Goal: Use online tool/utility: Use online tool/utility

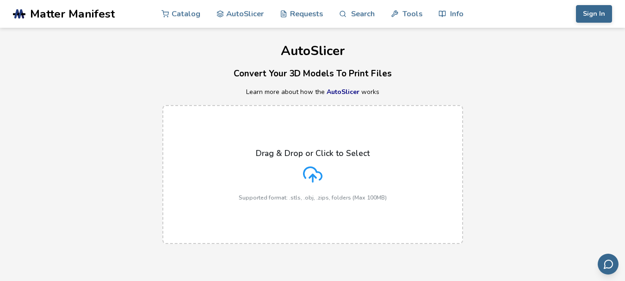
click at [303, 159] on div "Drag & Drop or Click to Select Supported format: .stls, .obj, .zips, folders (M…" at bounding box center [313, 174] width 148 height 52
click at [0, 0] on input "Drag & Drop or Click to Select Supported format: .stls, .obj, .zips, folders (M…" at bounding box center [0, 0] width 0 height 0
click at [316, 141] on label "Drag & Drop or Click to Select Supported format: .stls, .obj, .zips, folders (M…" at bounding box center [312, 174] width 301 height 139
click at [0, 0] on input "Drag & Drop or Click to Select Supported format: .stls, .obj, .zips, folders (M…" at bounding box center [0, 0] width 0 height 0
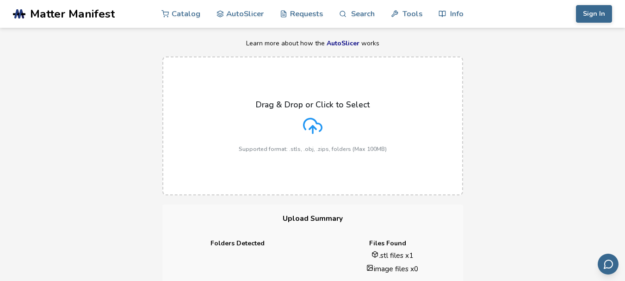
scroll to position [46, 0]
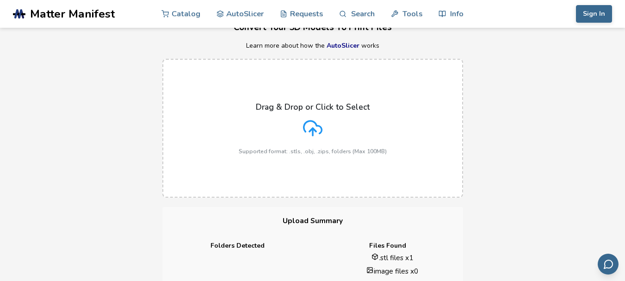
click at [329, 126] on div "Drag & Drop or Click to Select Supported format: .stls, .obj, .zips, folders (M…" at bounding box center [313, 128] width 148 height 52
click at [0, 0] on input "Drag & Drop or Click to Select Supported format: .stls, .obj, .zips, folders (M…" at bounding box center [0, 0] width 0 height 0
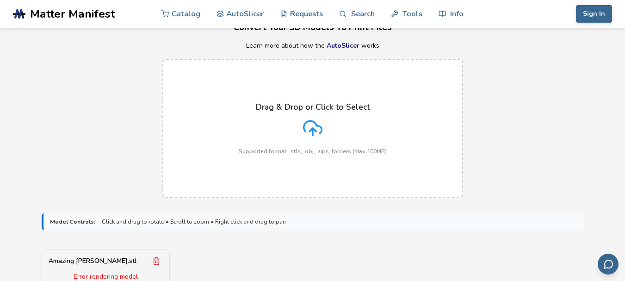
click at [294, 122] on div "Drag & Drop or Click to Select Supported format: .stls, .obj, .zips, folders (M…" at bounding box center [313, 128] width 148 height 52
click at [0, 0] on input "Drag & Drop or Click to Select Supported format: .stls, .obj, .zips, folders (M…" at bounding box center [0, 0] width 0 height 0
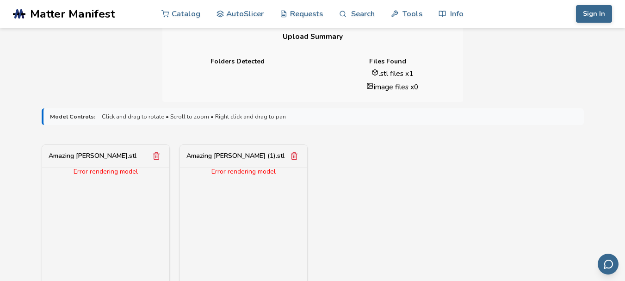
scroll to position [231, 0]
click at [153, 156] on icon "Remove model" at bounding box center [156, 155] width 8 height 8
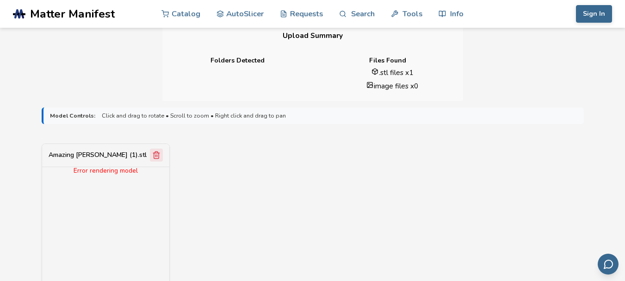
click at [154, 155] on icon "Remove model" at bounding box center [156, 155] width 5 height 7
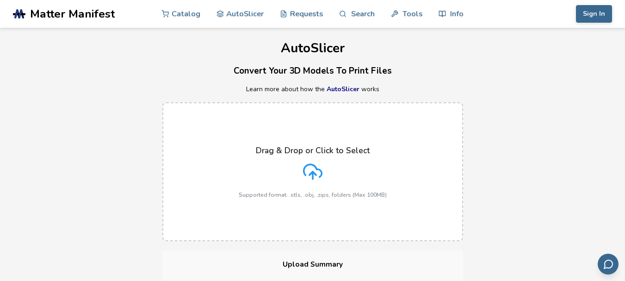
scroll to position [0, 0]
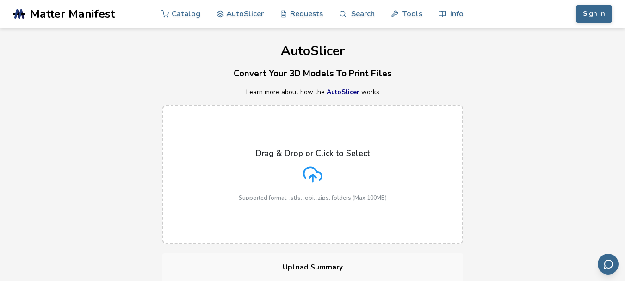
drag, startPoint x: 579, startPoint y: 171, endPoint x: 569, endPoint y: 181, distance: 14.1
click at [579, 171] on div "Drag & Drop or Click to Select Supported format: .stls, .obj, .zips, folders (M…" at bounding box center [312, 174] width 625 height 157
